Goal: Complete application form: Complete application form

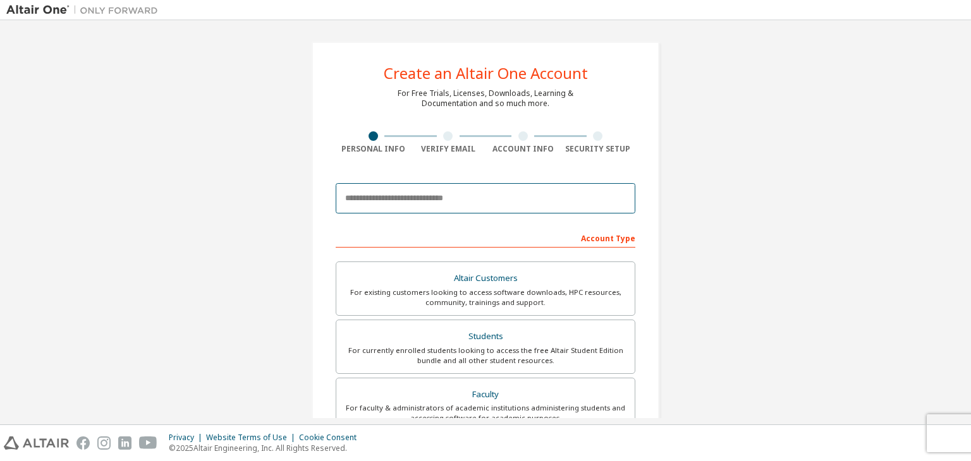
click at [409, 199] on input "email" at bounding box center [486, 198] width 300 height 30
type input "**********"
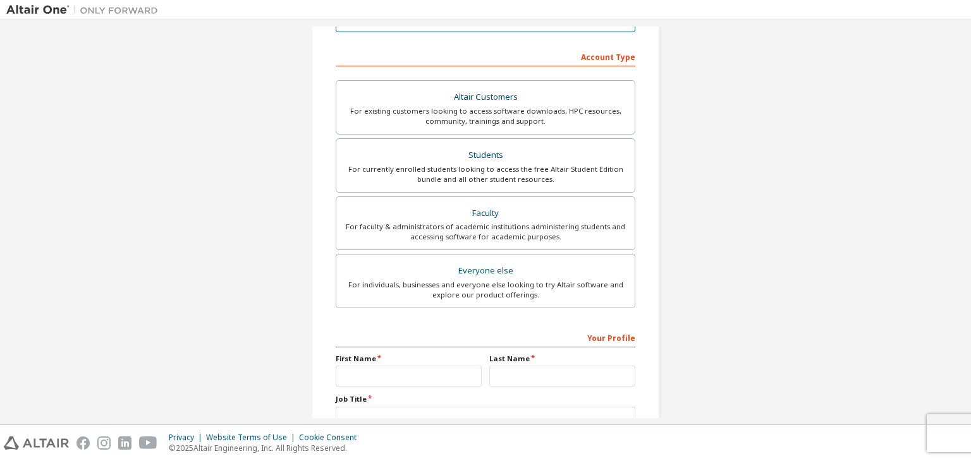
scroll to position [190, 0]
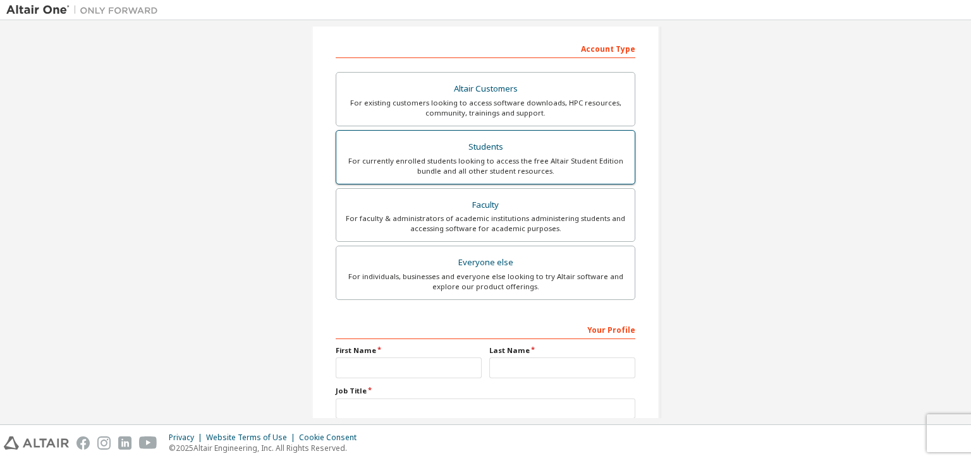
click at [516, 169] on div "For currently enrolled students looking to access the free Altair Student Editi…" at bounding box center [485, 166] width 283 height 20
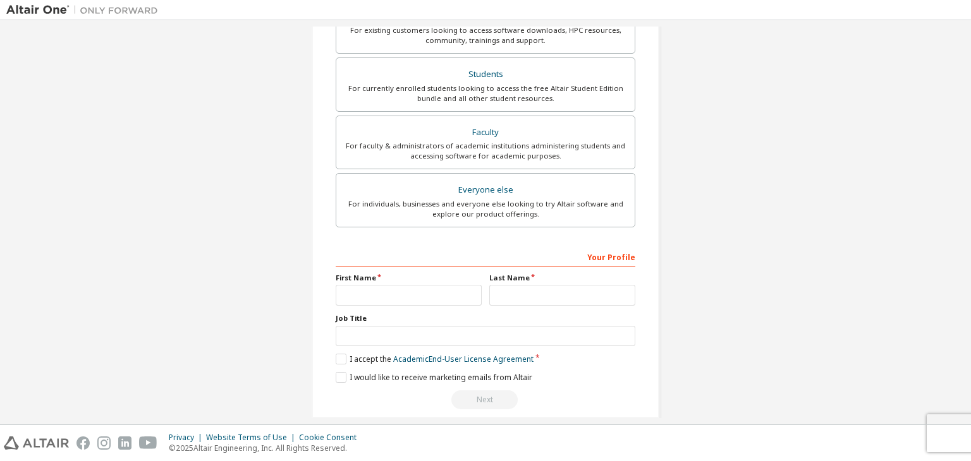
scroll to position [275, 0]
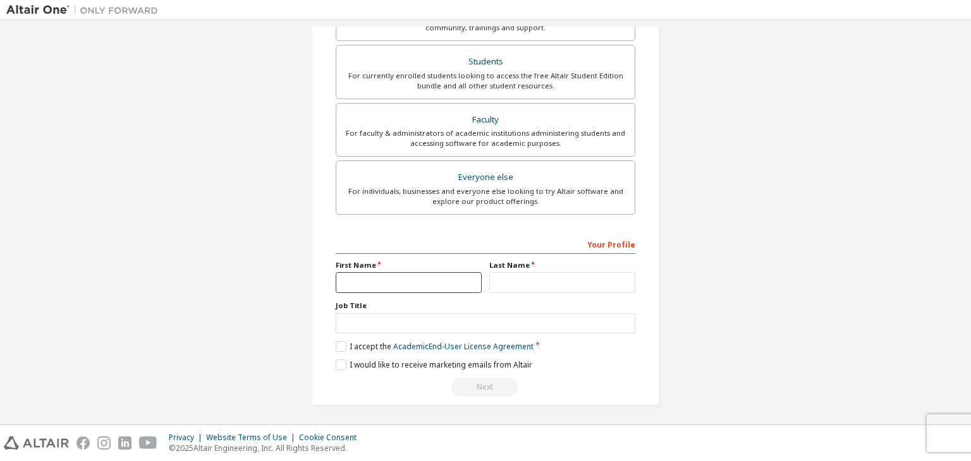
click at [410, 277] on input "text" at bounding box center [409, 282] width 146 height 21
type input "***"
click at [565, 277] on input "text" at bounding box center [562, 282] width 146 height 21
type input "*****"
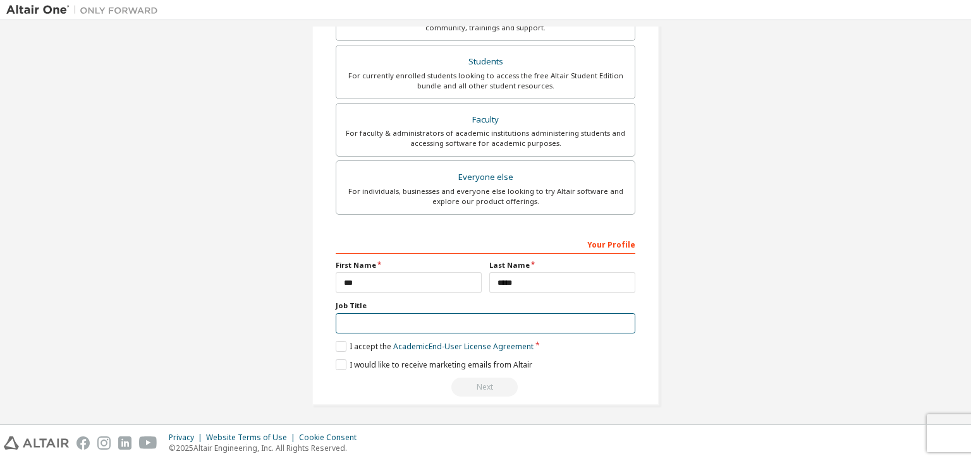
click at [527, 324] on input "text" at bounding box center [486, 324] width 300 height 21
type input "*******"
click at [341, 349] on label "I accept the Academic End-User License Agreement" at bounding box center [435, 346] width 198 height 11
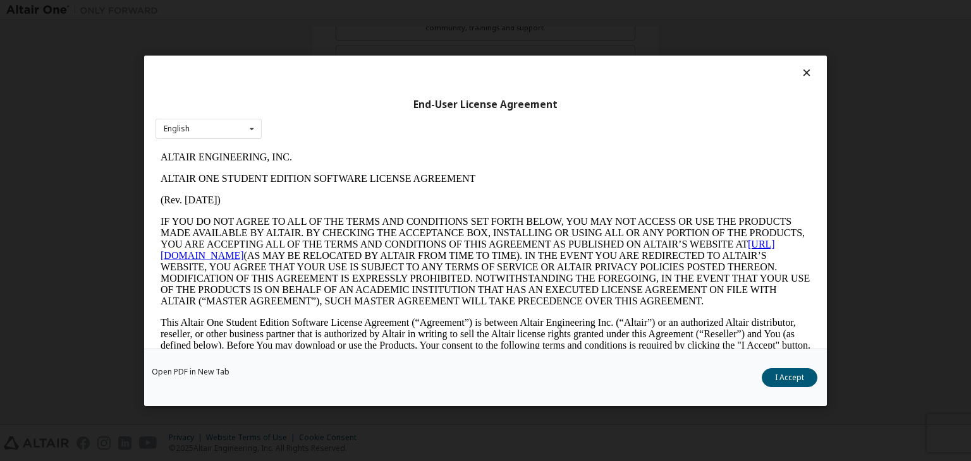
scroll to position [0, 0]
click at [800, 70] on icon at bounding box center [806, 72] width 13 height 11
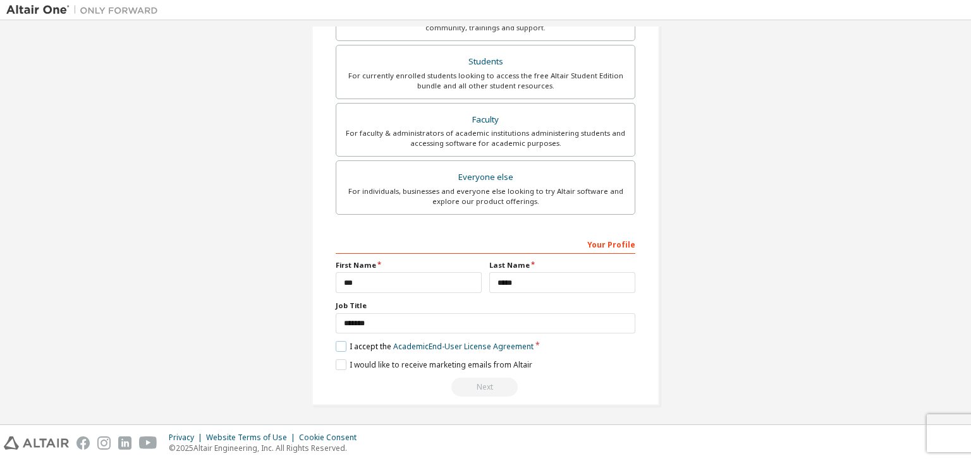
click at [338, 341] on label "I accept the Academic End-User License Agreement" at bounding box center [435, 346] width 198 height 11
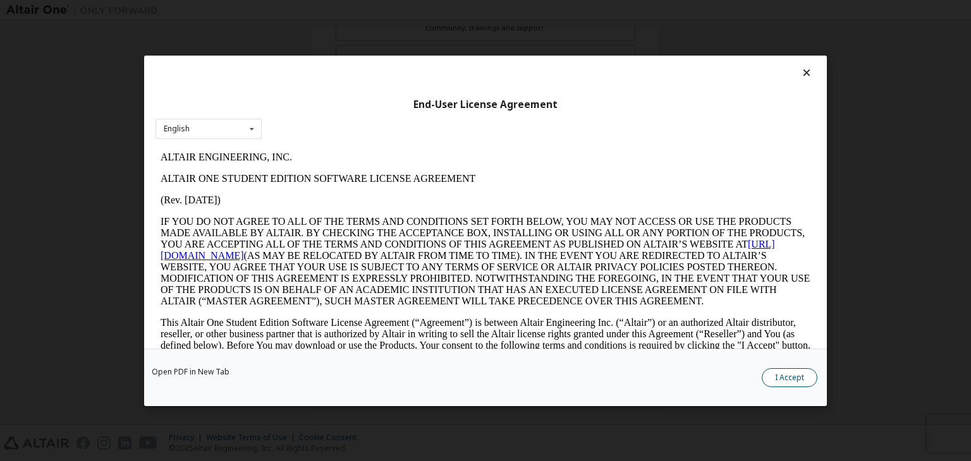
click at [776, 375] on button "I Accept" at bounding box center [790, 378] width 56 height 19
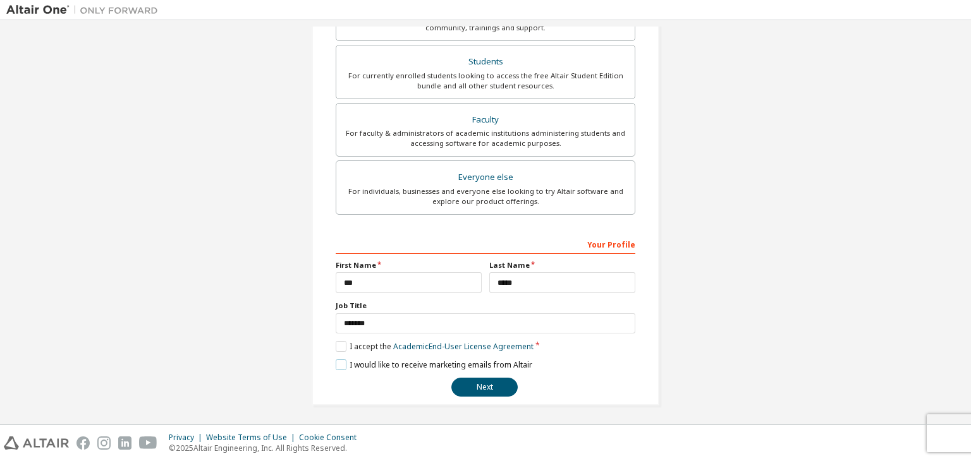
click at [339, 360] on label "I would like to receive marketing emails from Altair" at bounding box center [434, 365] width 197 height 11
click at [338, 360] on label "I would like to receive marketing emails from Altair" at bounding box center [434, 365] width 197 height 11
click at [475, 382] on button "Next" at bounding box center [484, 387] width 66 height 19
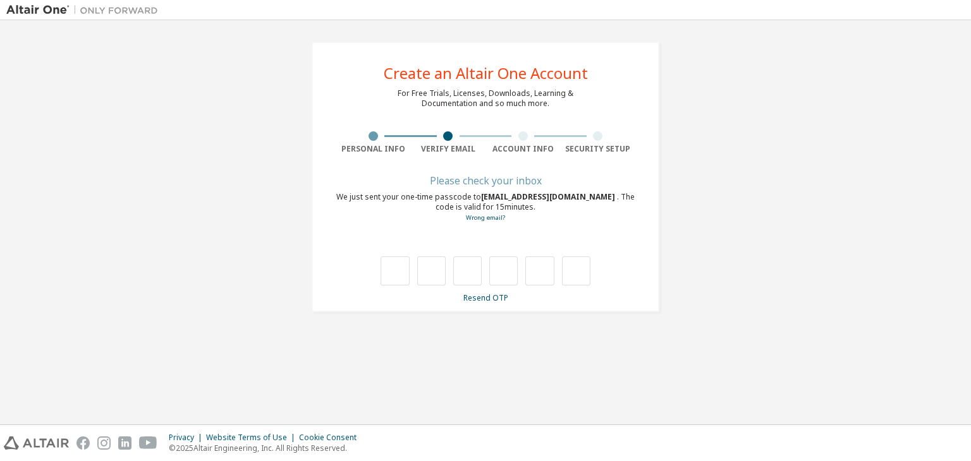
type input "*"
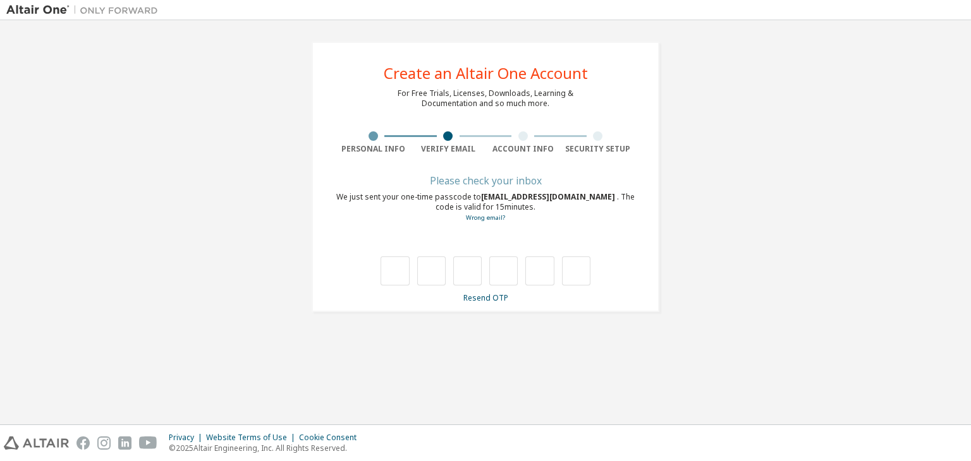
type input "*"
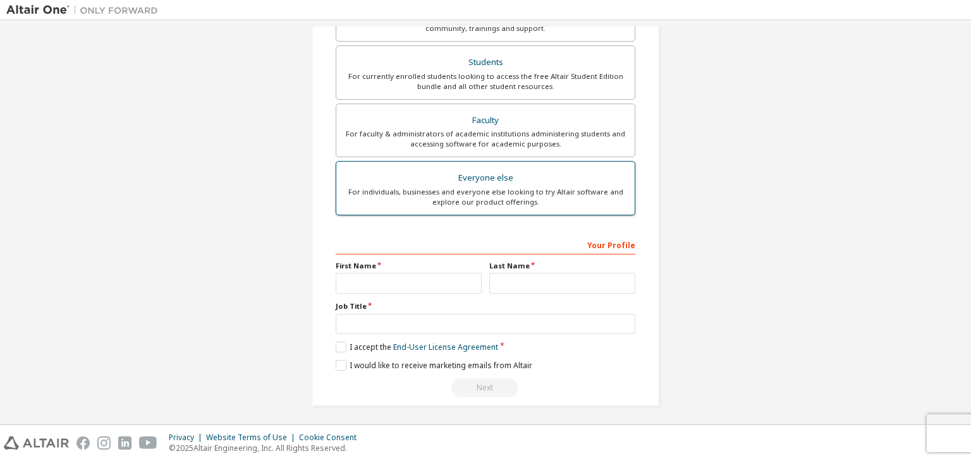
scroll to position [275, 0]
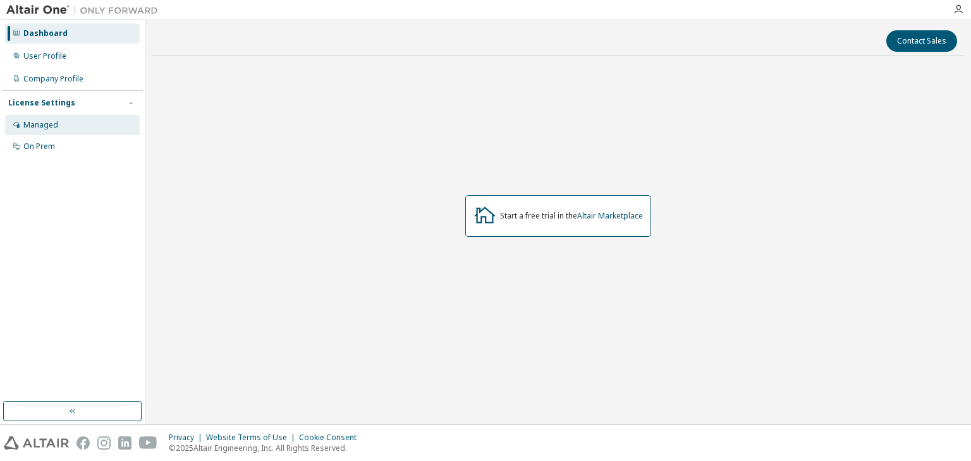
click at [89, 124] on div "Managed" at bounding box center [72, 125] width 135 height 20
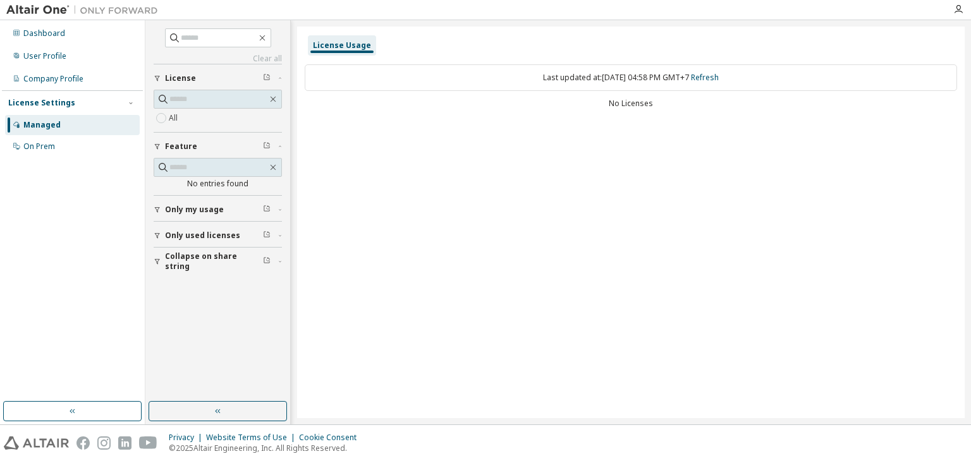
click at [358, 82] on div "Last updated at: [DATE] 04:58 PM GMT+7 Refresh" at bounding box center [631, 77] width 652 height 27
